Goal: Information Seeking & Learning: Find specific page/section

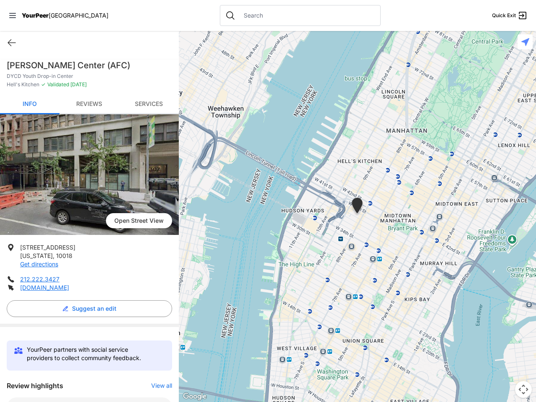
click at [13, 16] on icon at bounding box center [12, 15] width 7 height 5
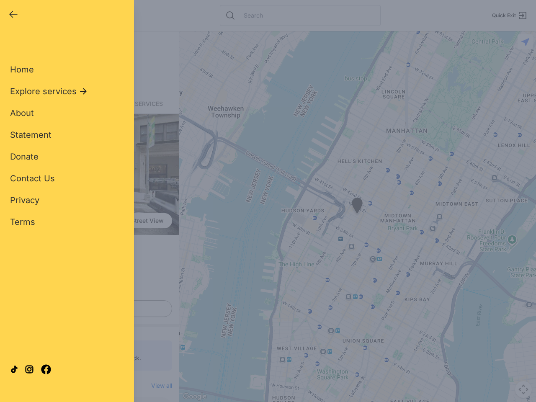
click at [12, 43] on div "Home Explore services About Statement Donate Contact Us Privacy Terms" at bounding box center [67, 132] width 114 height 191
click at [87, 309] on div "Single Adult Families Soup Kitchen Food Pantry Toiletries Restrooms Showers Lau…" at bounding box center [67, 192] width 114 height 310
click at [158, 386] on div "Close panel YourPeer [GEOGRAPHIC_DATA] Quick Exit Single Adult Families Soup Ki…" at bounding box center [268, 201] width 536 height 402
click at [357, 217] on div "Close panel YourPeer [GEOGRAPHIC_DATA] Quick Exit Single Adult Families Soup Ki…" at bounding box center [268, 201] width 536 height 402
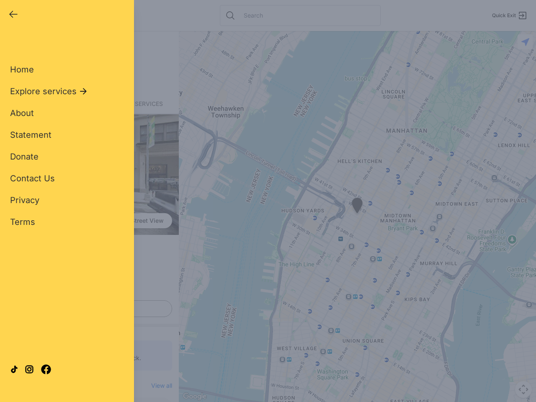
click at [357, 217] on div "Close panel YourPeer [GEOGRAPHIC_DATA] Quick Exit Single Adult Families Soup Ki…" at bounding box center [268, 201] width 536 height 402
click at [357, 207] on div "Close panel YourPeer [GEOGRAPHIC_DATA] Quick Exit Single Adult Families Soup Ki…" at bounding box center [268, 201] width 536 height 402
click at [524, 390] on div "Close panel YourPeer [GEOGRAPHIC_DATA] Quick Exit Single Adult Families Soup Ki…" at bounding box center [268, 201] width 536 height 402
click at [526, 42] on div "Close panel YourPeer [GEOGRAPHIC_DATA] Quick Exit Single Adult Families Soup Ki…" at bounding box center [268, 201] width 536 height 402
